Goal: Transaction & Acquisition: Purchase product/service

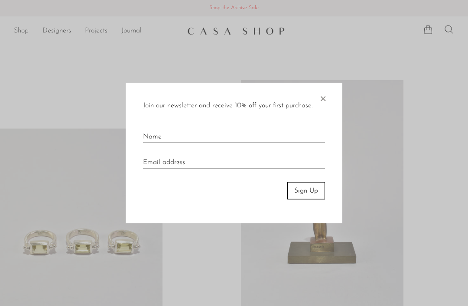
click at [323, 101] on span "×" at bounding box center [322, 97] width 9 height 28
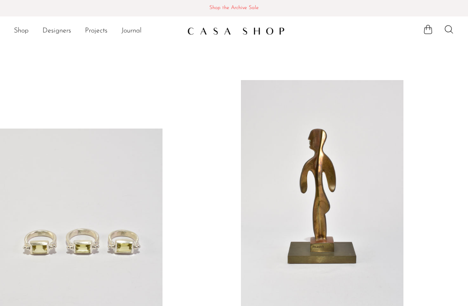
click at [21, 32] on link "Shop" at bounding box center [21, 31] width 15 height 11
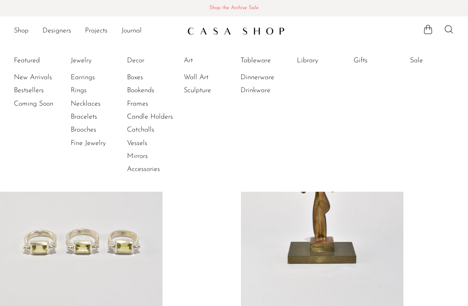
click at [82, 92] on link "Rings" at bounding box center [103, 91] width 65 height 10
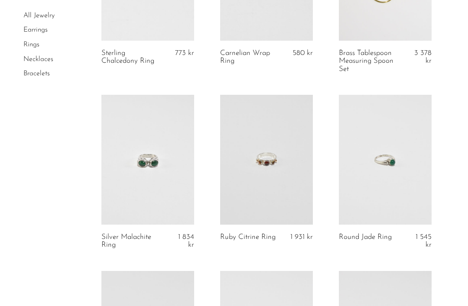
scroll to position [343, 0]
click at [285, 188] on link at bounding box center [266, 161] width 93 height 130
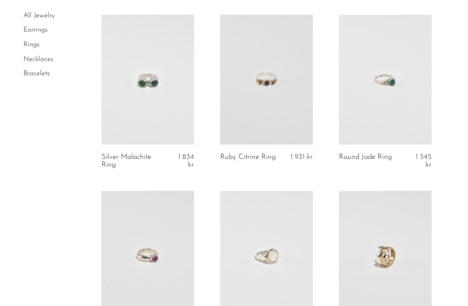
scroll to position [425, 0]
click at [409, 105] on link at bounding box center [385, 79] width 93 height 130
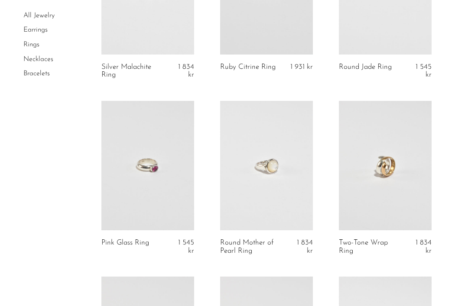
scroll to position [515, 0]
click at [164, 202] on link at bounding box center [147, 166] width 93 height 130
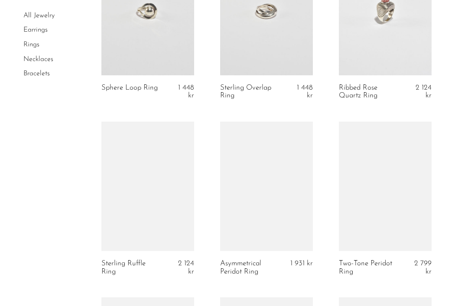
scroll to position [845, 0]
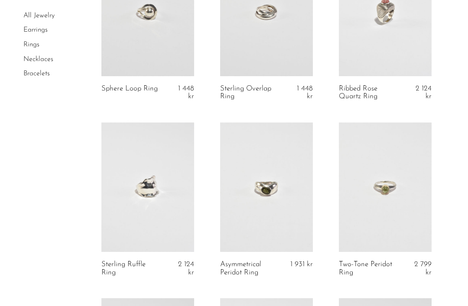
click at [291, 195] on link at bounding box center [266, 188] width 93 height 130
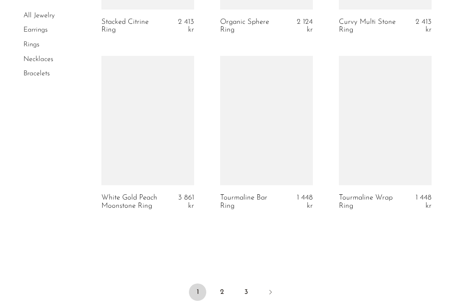
scroll to position [1968, 0]
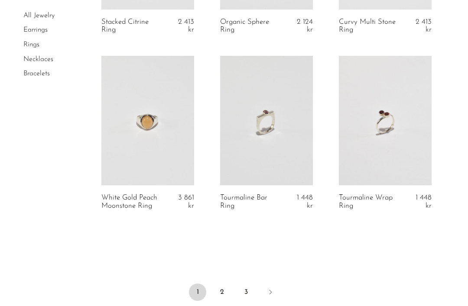
click at [223, 288] on link "2" at bounding box center [221, 292] width 17 height 17
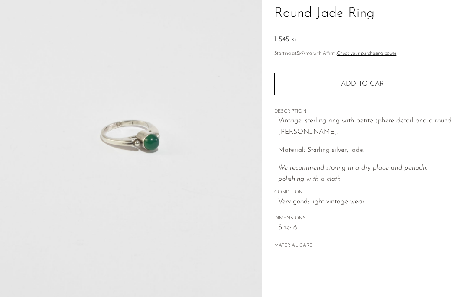
scroll to position [114, 0]
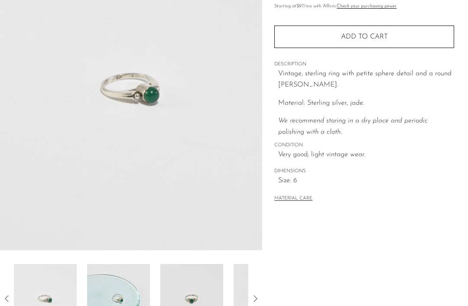
click at [193, 304] on div at bounding box center [131, 298] width 234 height 69
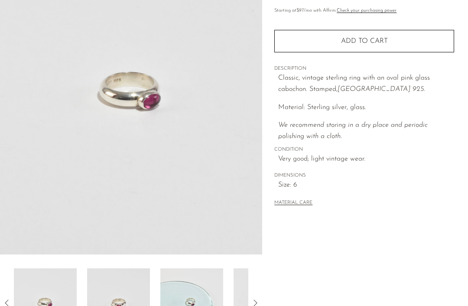
scroll to position [111, 0]
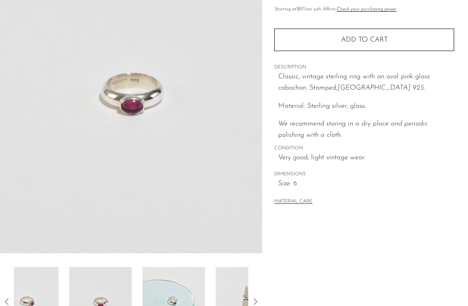
click at [135, 299] on div at bounding box center [131, 301] width 234 height 69
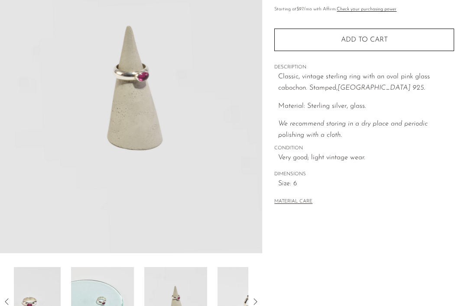
click at [217, 293] on img at bounding box center [248, 301] width 63 height 69
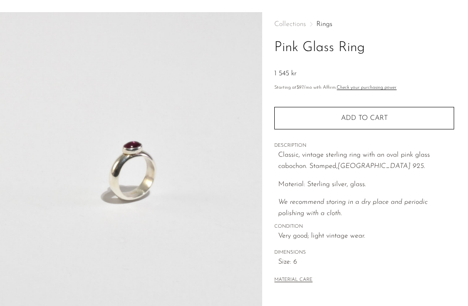
scroll to position [34, 0]
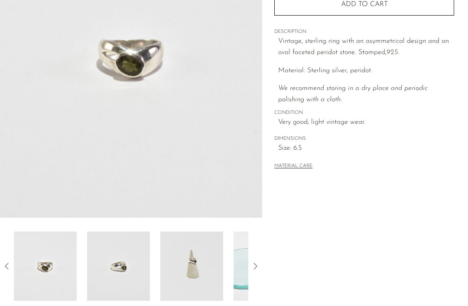
scroll to position [221, 0]
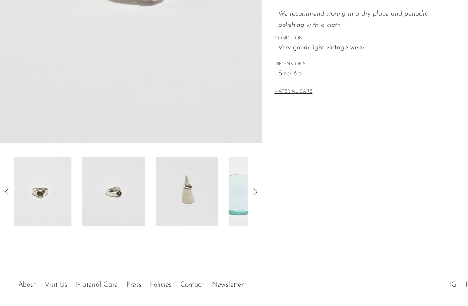
click at [125, 212] on img at bounding box center [113, 191] width 63 height 69
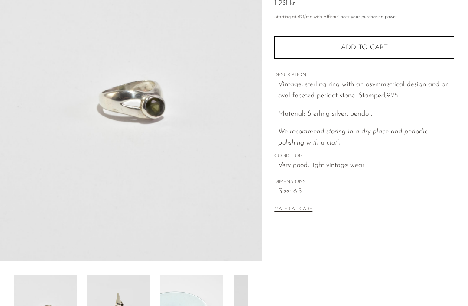
scroll to position [129, 0]
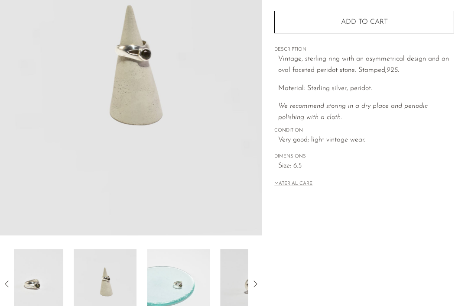
click at [131, 275] on div at bounding box center [131, 283] width 234 height 69
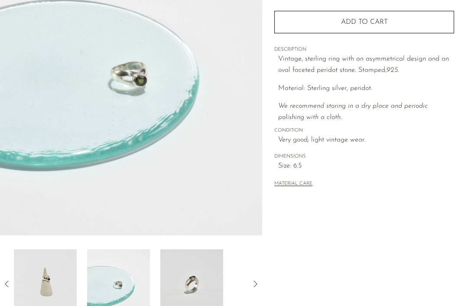
click at [128, 289] on img at bounding box center [118, 283] width 63 height 69
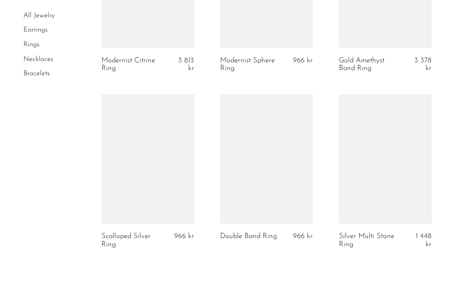
scroll to position [1929, 0]
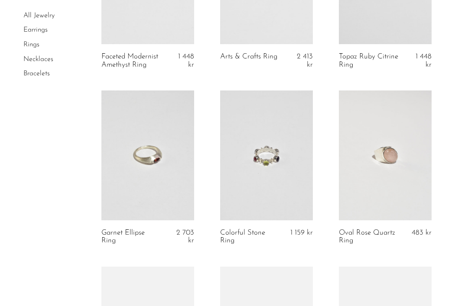
scroll to position [205, 0]
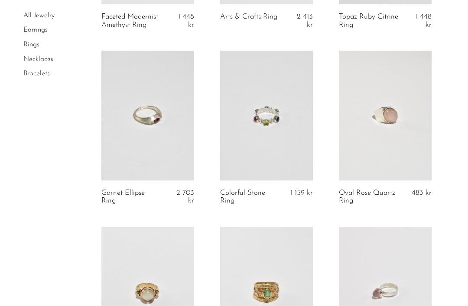
click at [168, 136] on link at bounding box center [147, 116] width 93 height 130
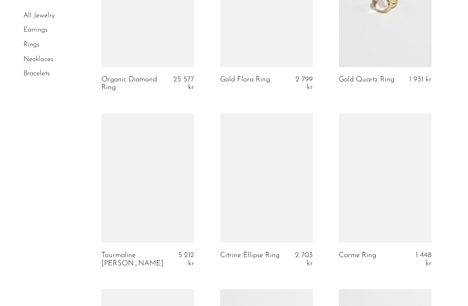
scroll to position [796, 0]
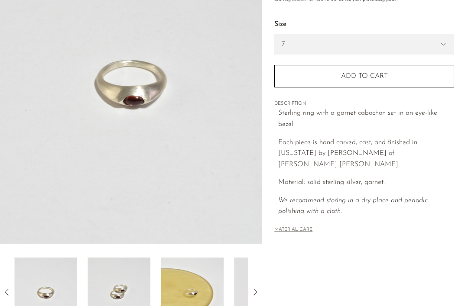
scroll to position [126, 0]
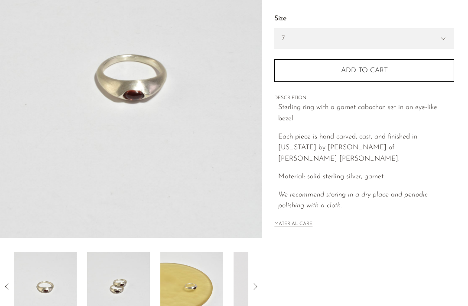
click at [131, 285] on img at bounding box center [118, 286] width 63 height 69
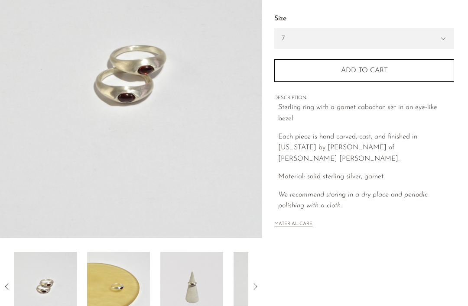
click at [233, 290] on img at bounding box center [264, 286] width 63 height 69
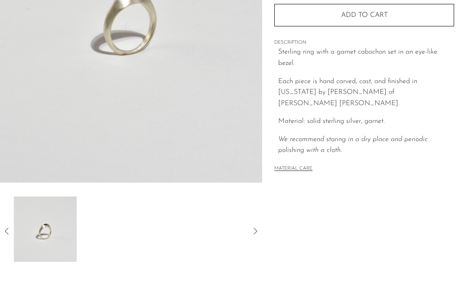
scroll to position [230, 0]
